Goal: Task Accomplishment & Management: Manage account settings

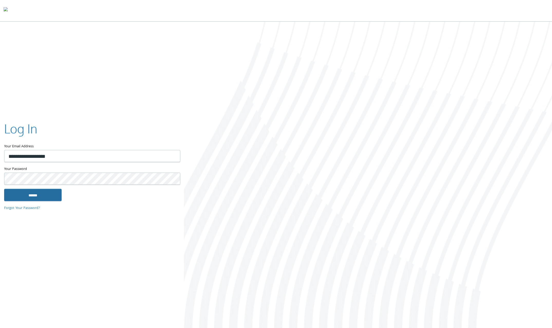
click at [29, 196] on input "******" at bounding box center [33, 195] width 58 height 12
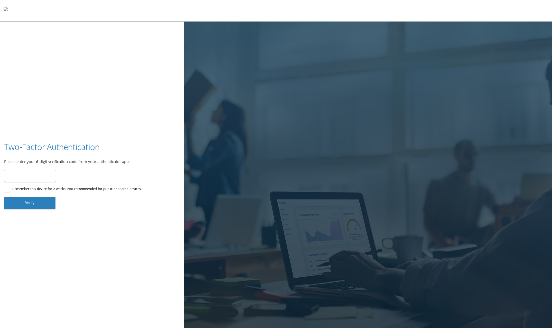
click at [8, 190] on label "Remember this device for 2 weeks. Not recommended for public or shared devices." at bounding box center [73, 189] width 138 height 6
click at [34, 179] on input "number" at bounding box center [30, 176] width 52 height 12
type input "******"
